Goal: Transaction & Acquisition: Book appointment/travel/reservation

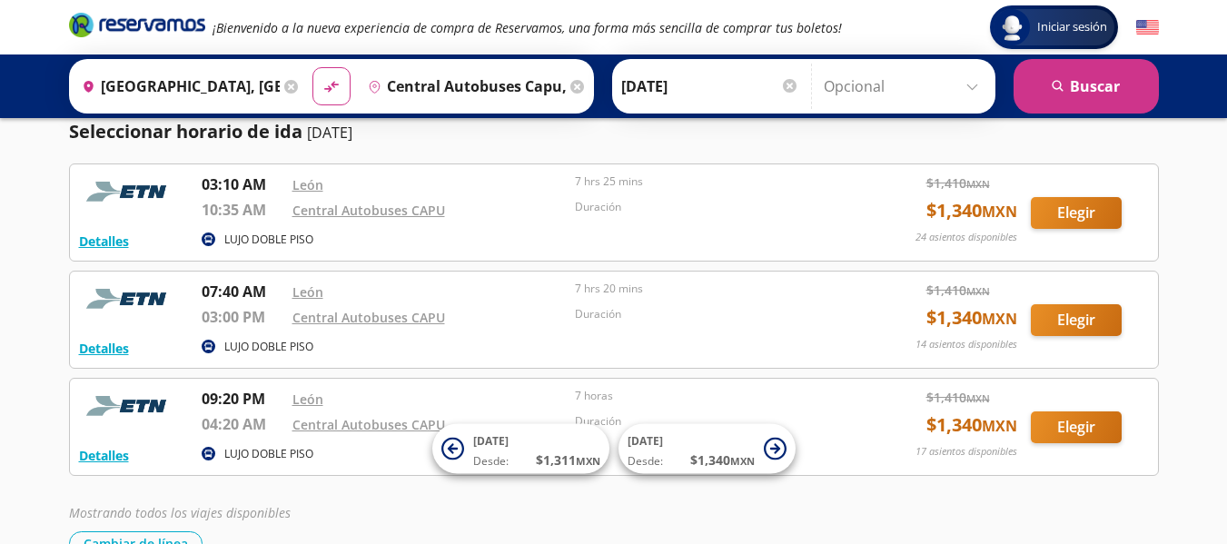
scroll to position [156, 0]
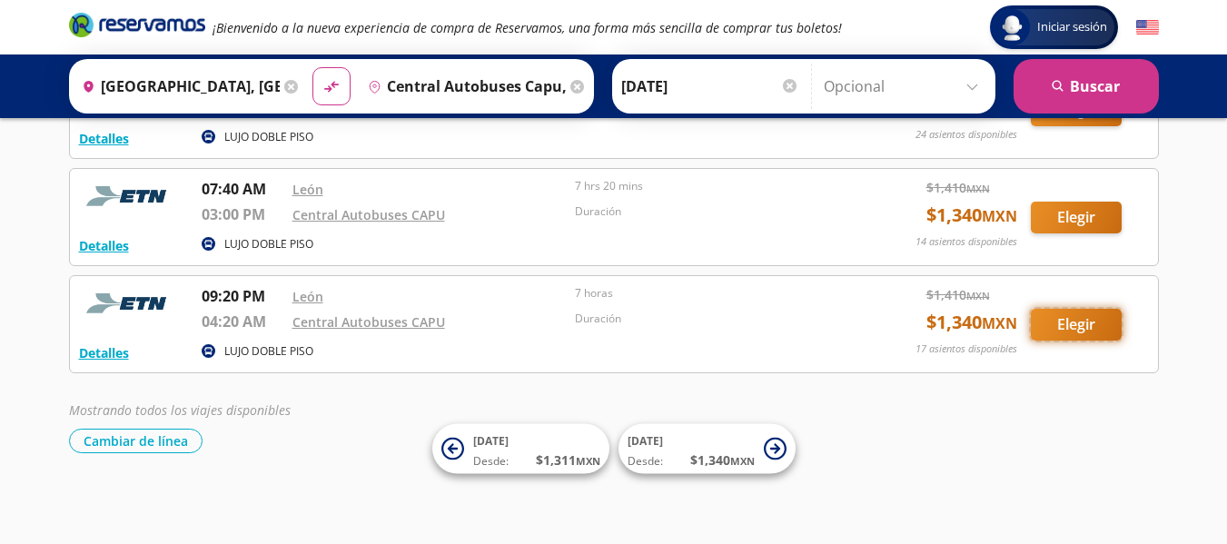
click at [1079, 326] on button "Elegir" at bounding box center [1076, 325] width 91 height 32
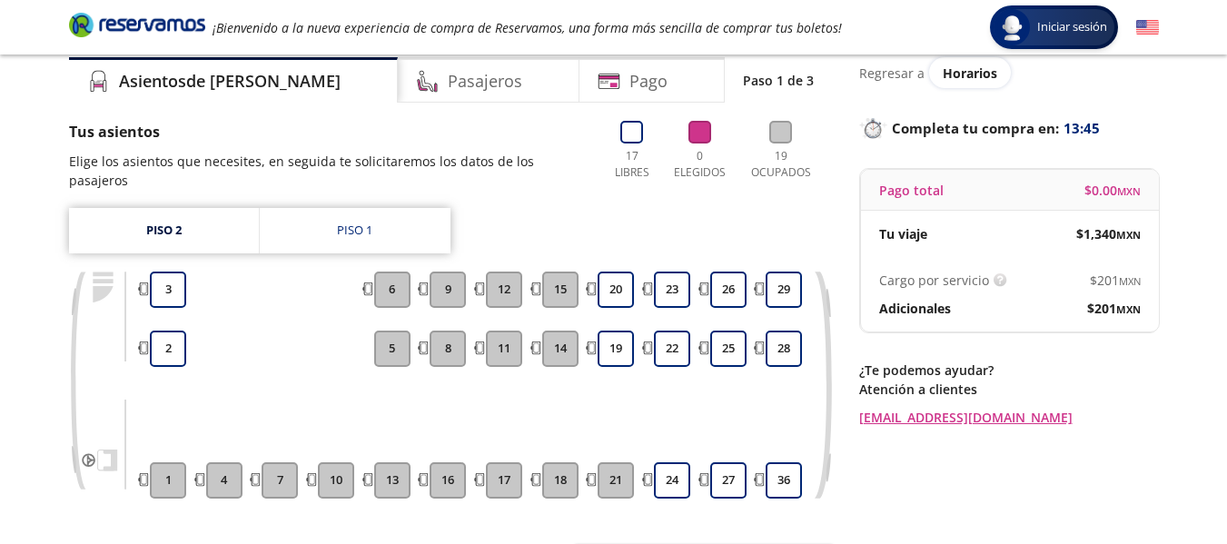
scroll to position [64, 0]
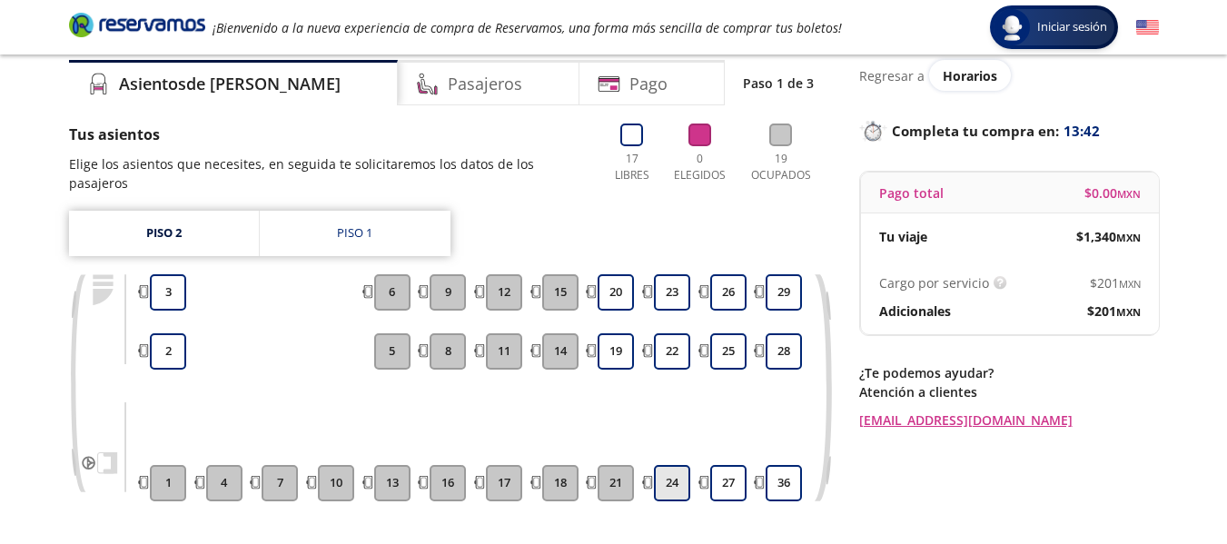
click at [669, 466] on button "24" at bounding box center [672, 483] width 36 height 36
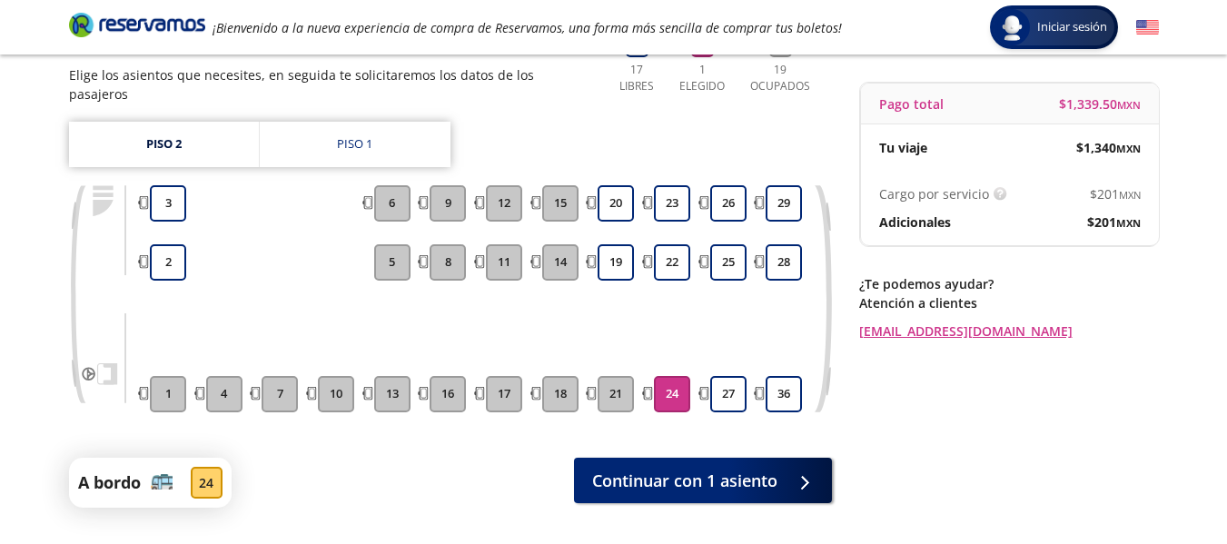
scroll to position [193, 0]
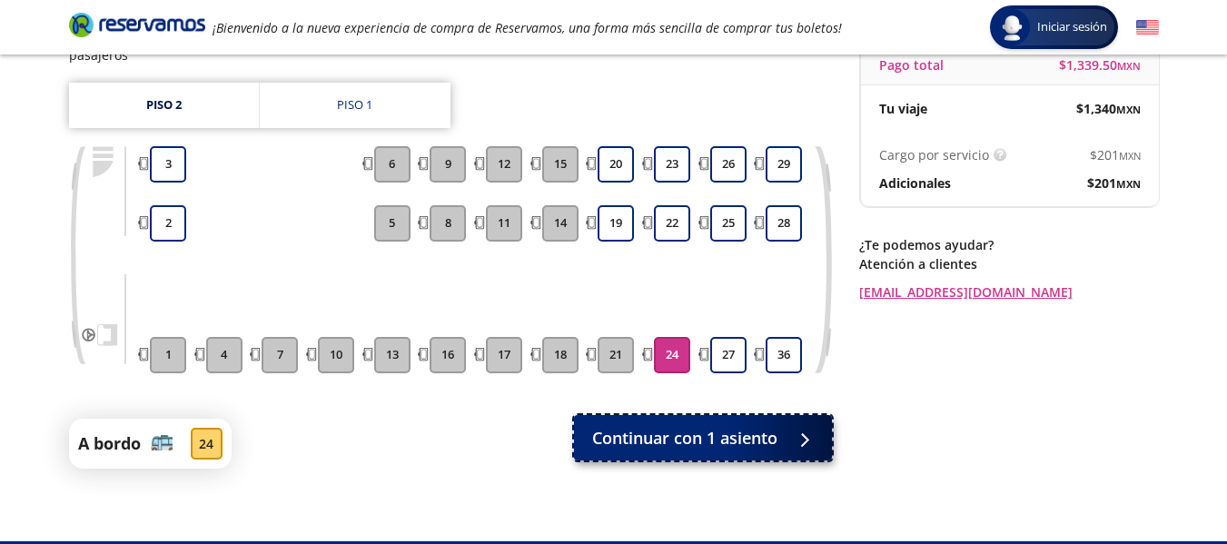
click at [742, 426] on span "Continuar con 1 asiento" at bounding box center [684, 438] width 185 height 25
